Goal: Transaction & Acquisition: Purchase product/service

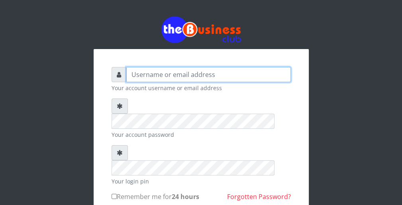
type input "wergbac8"
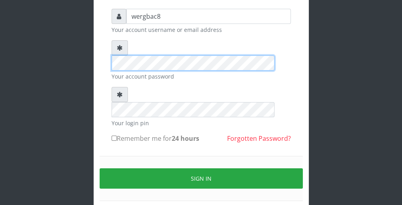
scroll to position [64, 0]
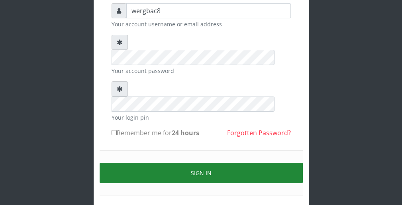
click at [283, 163] on button "Sign in" at bounding box center [201, 173] width 203 height 20
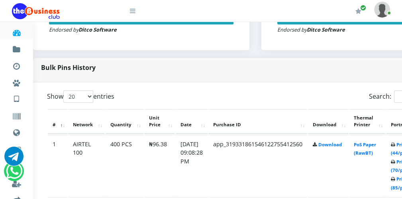
scroll to position [351, 16]
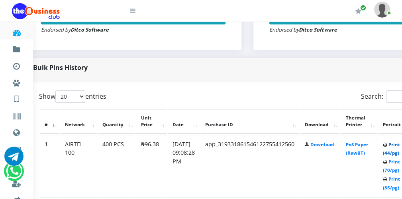
click at [397, 152] on link "Print (44/pg)" at bounding box center [391, 148] width 17 height 15
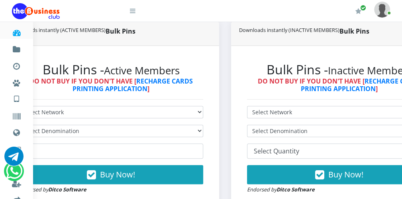
scroll to position [191, 30]
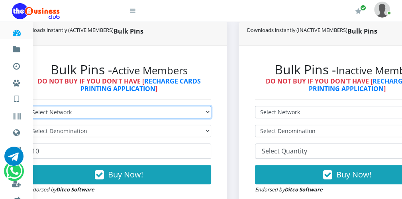
click at [93, 112] on select "Select Network MTN Globacom 9Mobile Airtel" at bounding box center [119, 112] width 185 height 12
select select "MTN"
click at [27, 106] on select "Select Network MTN Globacom 9Mobile Airtel" at bounding box center [119, 112] width 185 height 12
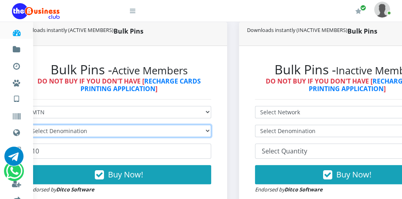
click at [80, 133] on select "Select Denomination" at bounding box center [119, 130] width 185 height 12
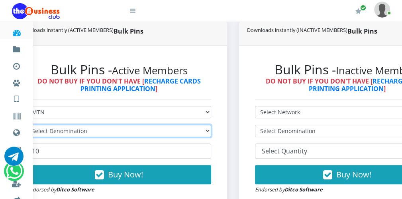
click at [80, 133] on select "Select Denomination" at bounding box center [119, 130] width 185 height 12
select select "96.99-100"
click at [27, 125] on select "Select Denomination MTN NGN100 - ₦96.99 MTN NGN200 - ₦193.98 MTN NGN400 - ₦387.…" at bounding box center [119, 130] width 185 height 12
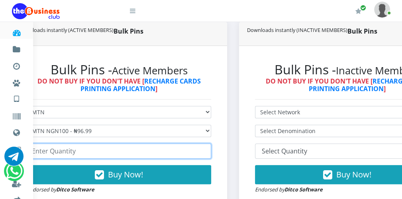
click at [44, 156] on input "number" at bounding box center [119, 150] width 185 height 15
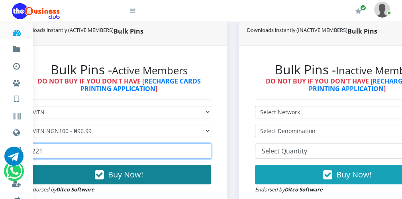
type input "221"
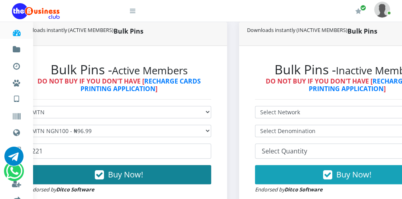
click at [94, 175] on button "Buy Now!" at bounding box center [119, 174] width 185 height 19
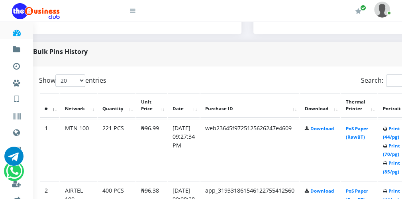
scroll to position [367, 32]
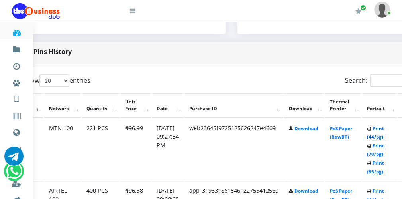
click at [384, 136] on link "Print (44/pg)" at bounding box center [375, 132] width 17 height 15
